Goal: Task Accomplishment & Management: Use online tool/utility

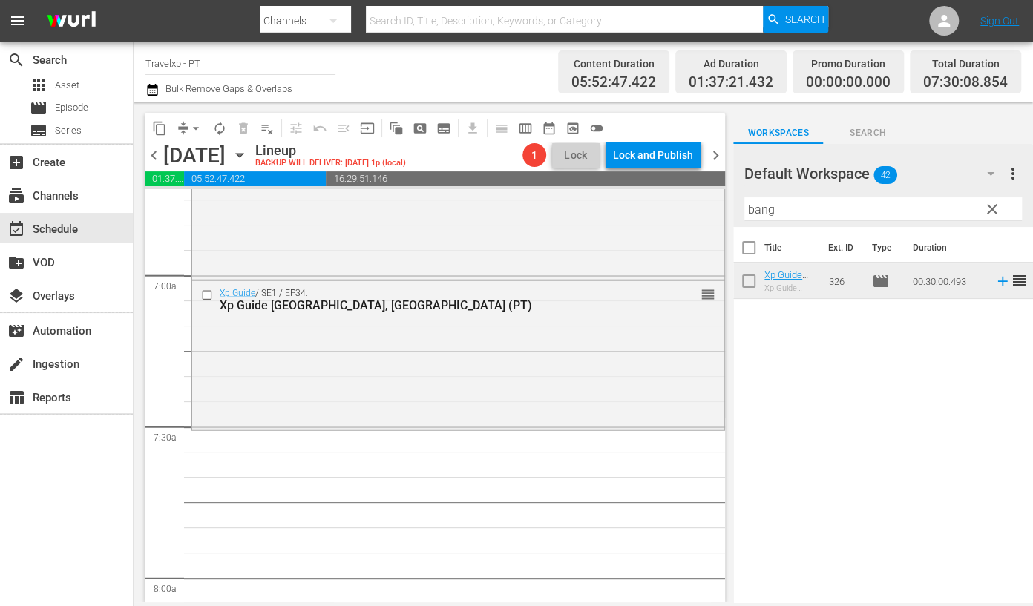
scroll to position [2040, 0]
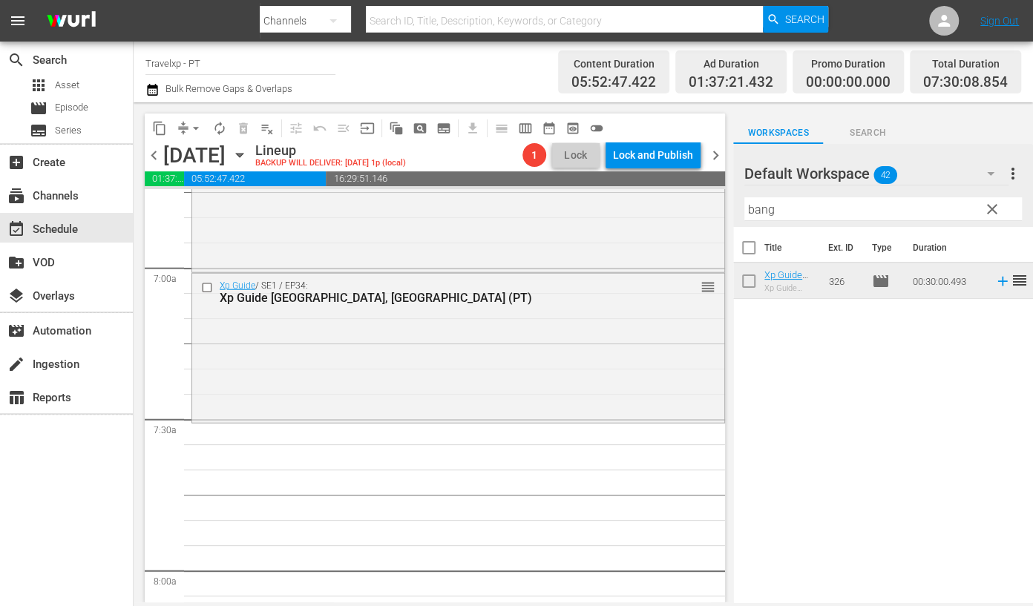
click at [768, 211] on input "bang" at bounding box center [882, 209] width 277 height 24
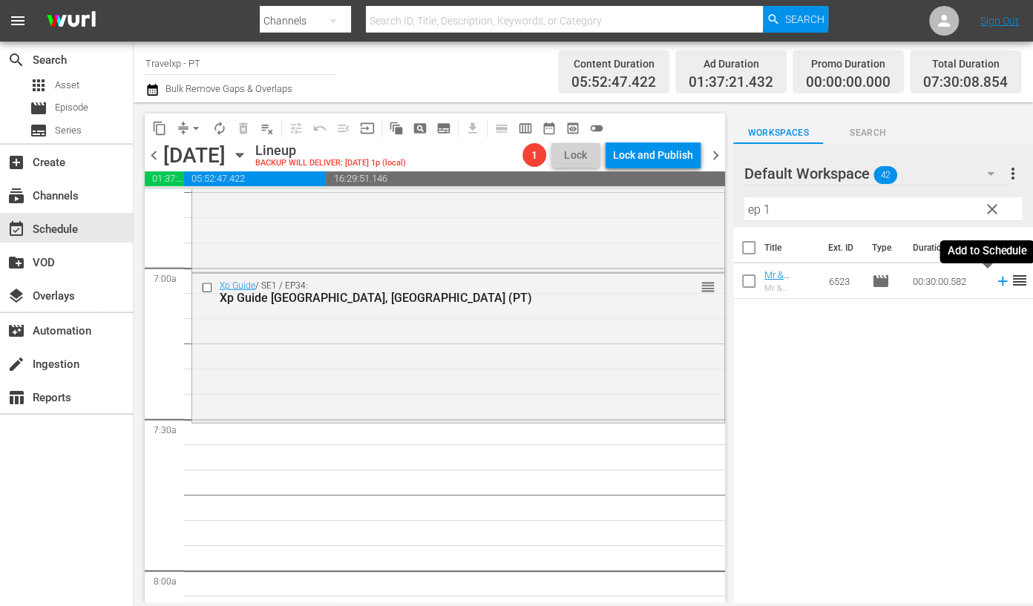
drag, startPoint x: 986, startPoint y: 286, endPoint x: 833, endPoint y: 198, distance: 176.1
click at [994, 286] on icon at bounding box center [1002, 281] width 16 height 16
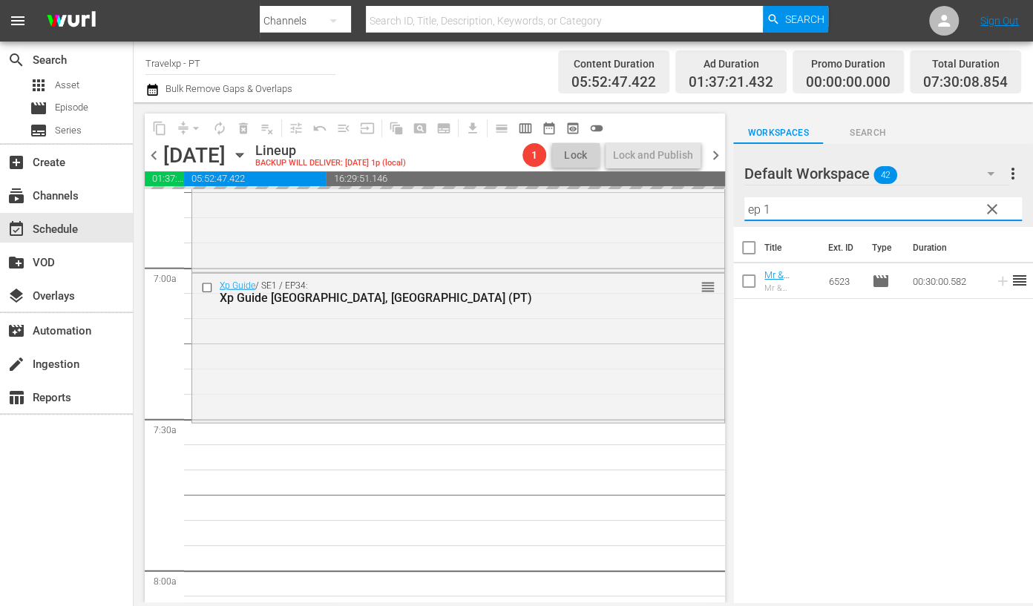
drag, startPoint x: 784, startPoint y: 203, endPoint x: 720, endPoint y: 200, distance: 64.6
click at [720, 200] on div "content_copy compress arrow_drop_down autorenew_outlined delete_forever_outline…" at bounding box center [583, 352] width 899 height 500
type input "isle"
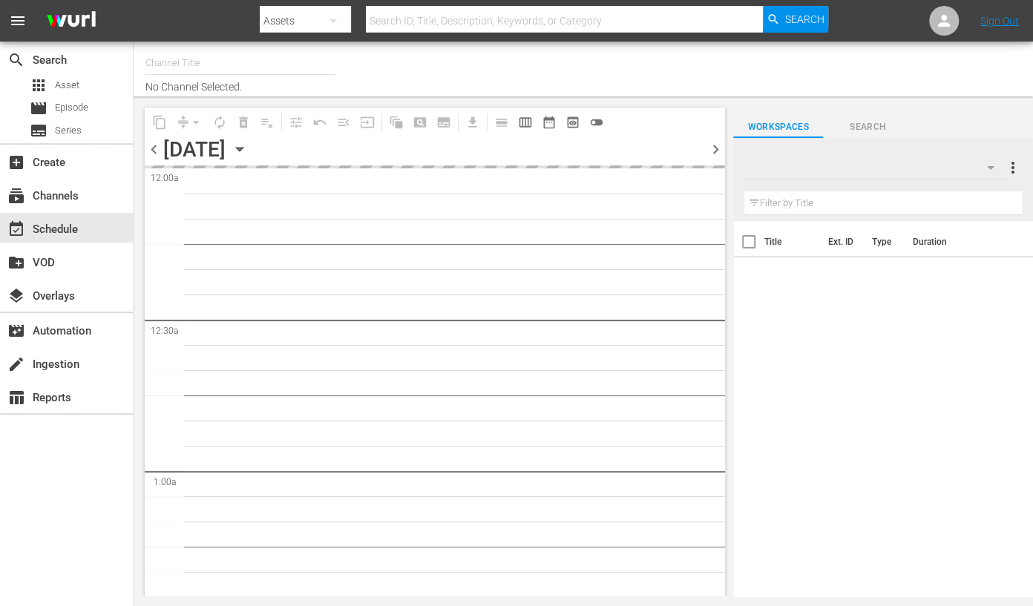
type input "Travelxp - PT (1639)"
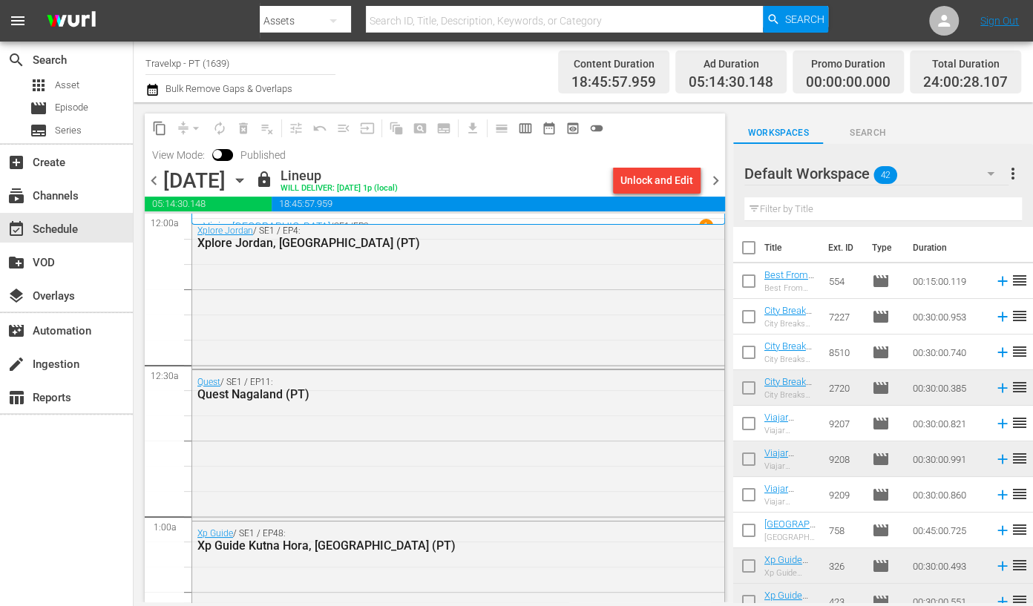
drag, startPoint x: 648, startPoint y: 174, endPoint x: 645, endPoint y: 188, distance: 15.1
click at [645, 188] on div "Unlock and Edit" at bounding box center [656, 180] width 73 height 27
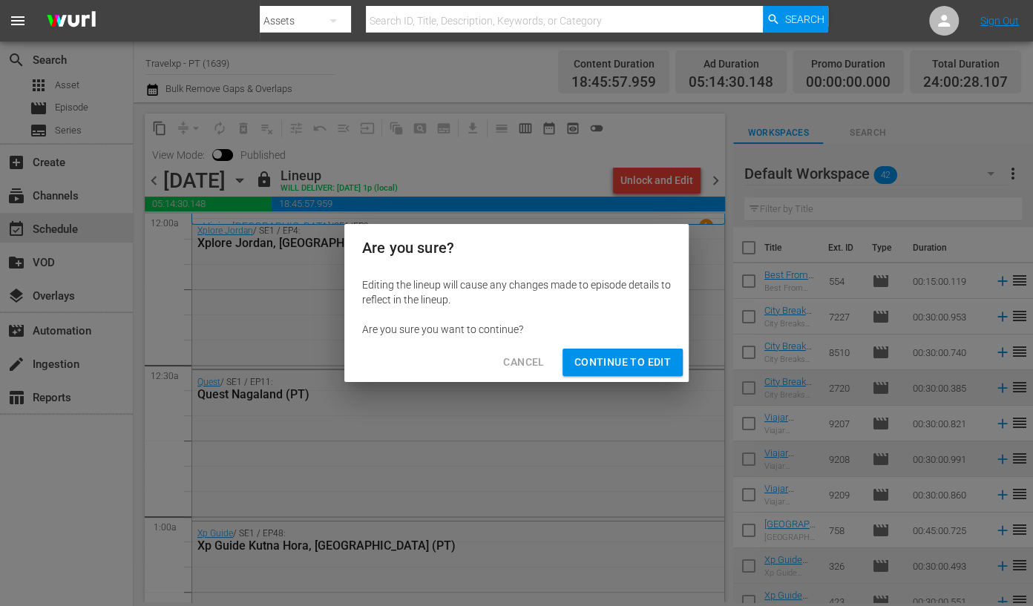
click at [640, 370] on span "Continue to Edit" at bounding box center [622, 362] width 96 height 19
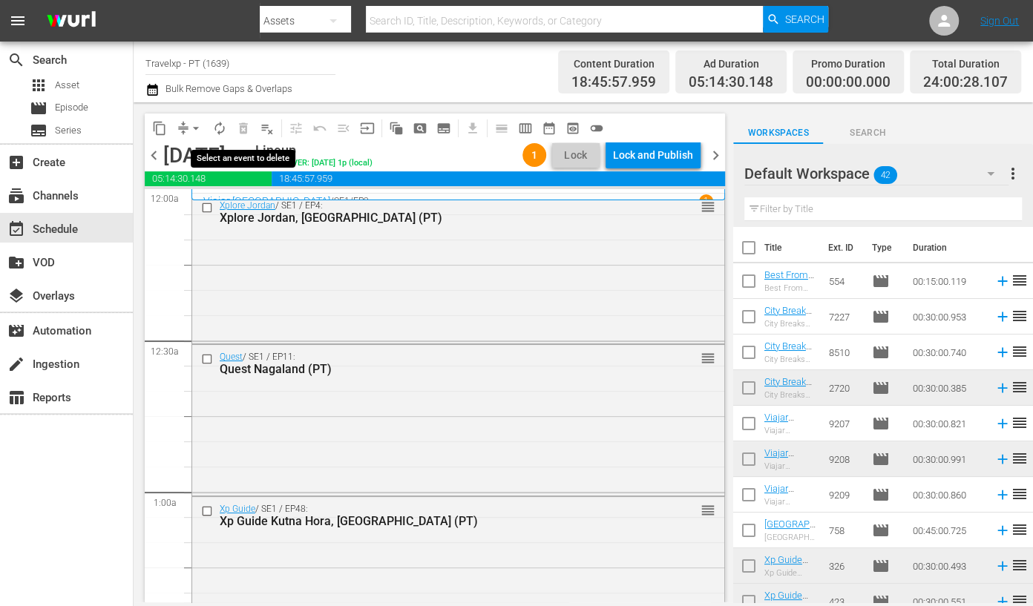
click at [246, 126] on span "delete_forever_outlined" at bounding box center [243, 128] width 24 height 24
click at [269, 127] on span "playlist_remove_outlined" at bounding box center [267, 128] width 15 height 15
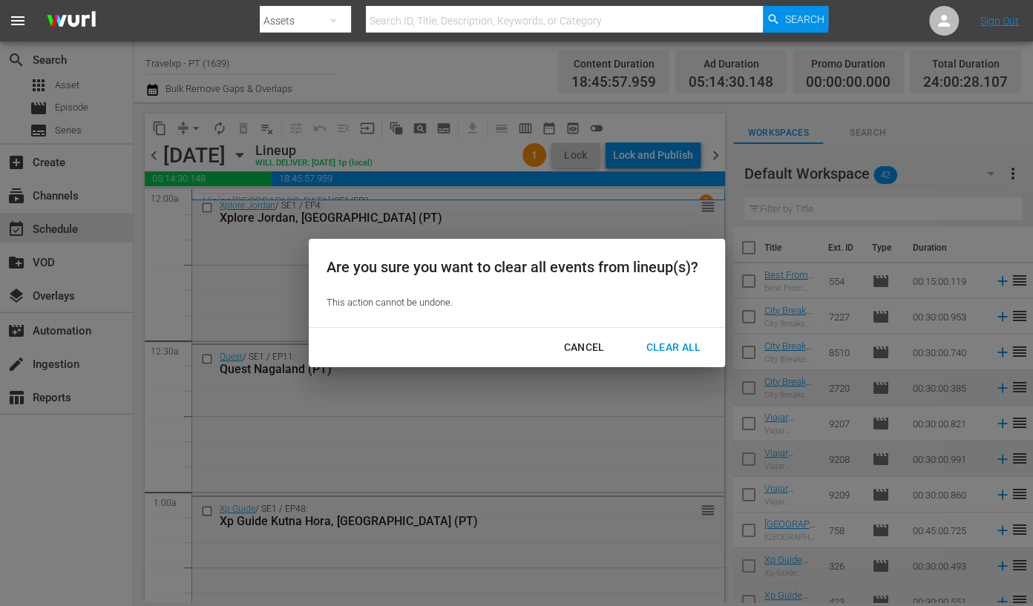
click at [664, 346] on div "Clear All" at bounding box center [672, 347] width 79 height 19
